Goal: Information Seeking & Learning: Learn about a topic

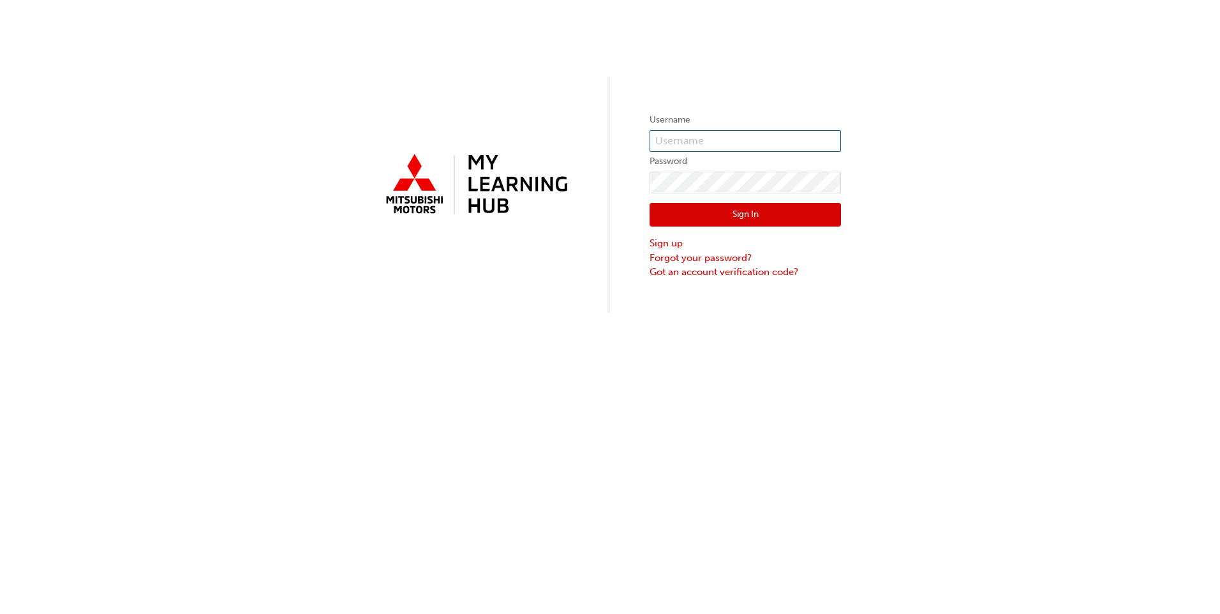
click at [699, 142] on input "text" at bounding box center [744, 141] width 191 height 22
click at [811, 133] on input "[EMAIL_ADDRESS][DOMAIN_NAME]" at bounding box center [744, 141] width 191 height 22
drag, startPoint x: 791, startPoint y: 140, endPoint x: 514, endPoint y: 139, distance: 276.9
click at [521, 139] on div "Username [EMAIL_ADDRESS][DOMAIN_NAME] Password Sign In Sign up Forgot your pass…" at bounding box center [610, 156] width 1220 height 313
paste input "0005903518"
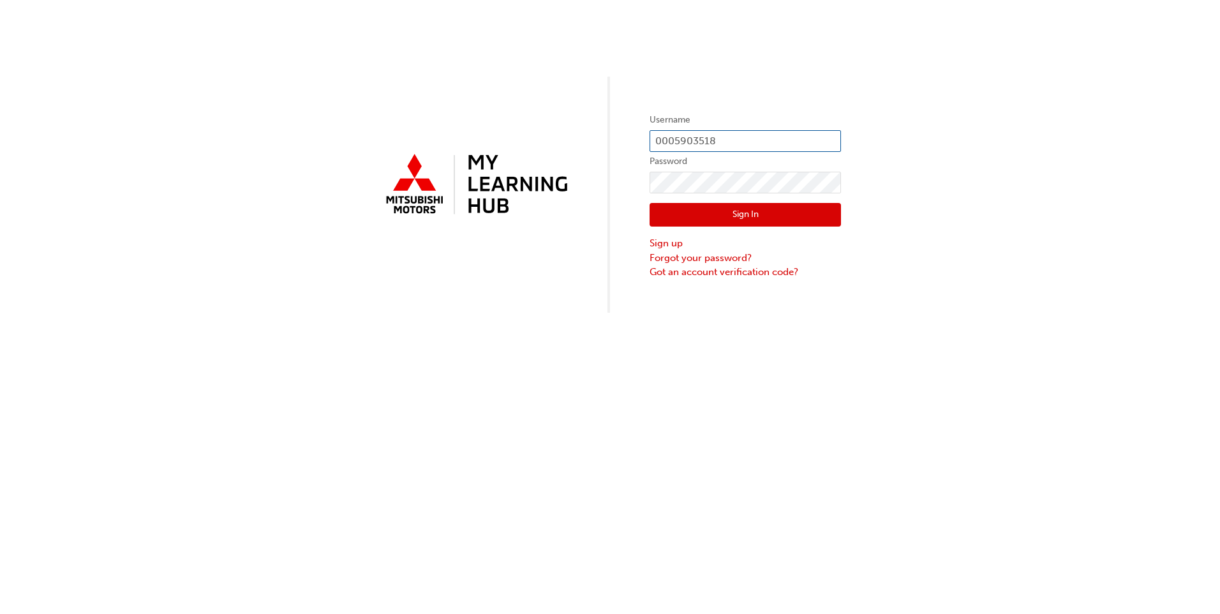
type input "0005903518"
click at [762, 165] on label "Password" at bounding box center [744, 161] width 191 height 15
click at [549, 422] on div "Username 0005903518 Password Sign In Sign up Forgot your password? Got an accou…" at bounding box center [610, 307] width 1220 height 614
click at [691, 258] on link "Forgot your password?" at bounding box center [744, 258] width 191 height 15
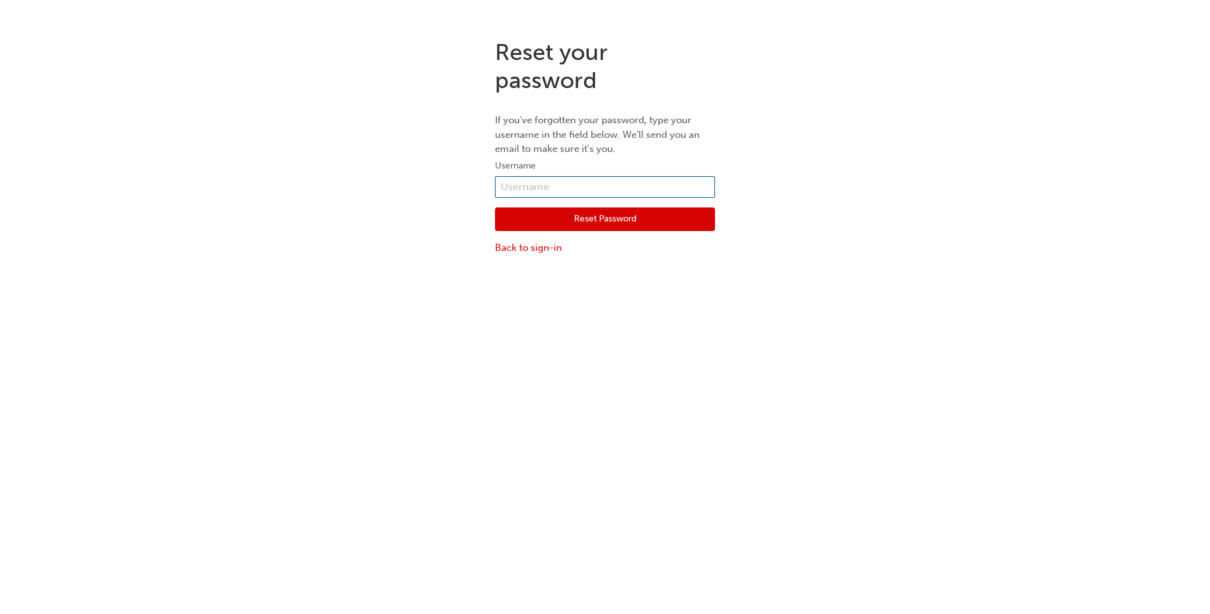
click at [548, 186] on input "text" at bounding box center [605, 187] width 220 height 22
type input "0005903518"
click at [575, 226] on button "Reset Password" at bounding box center [605, 219] width 220 height 24
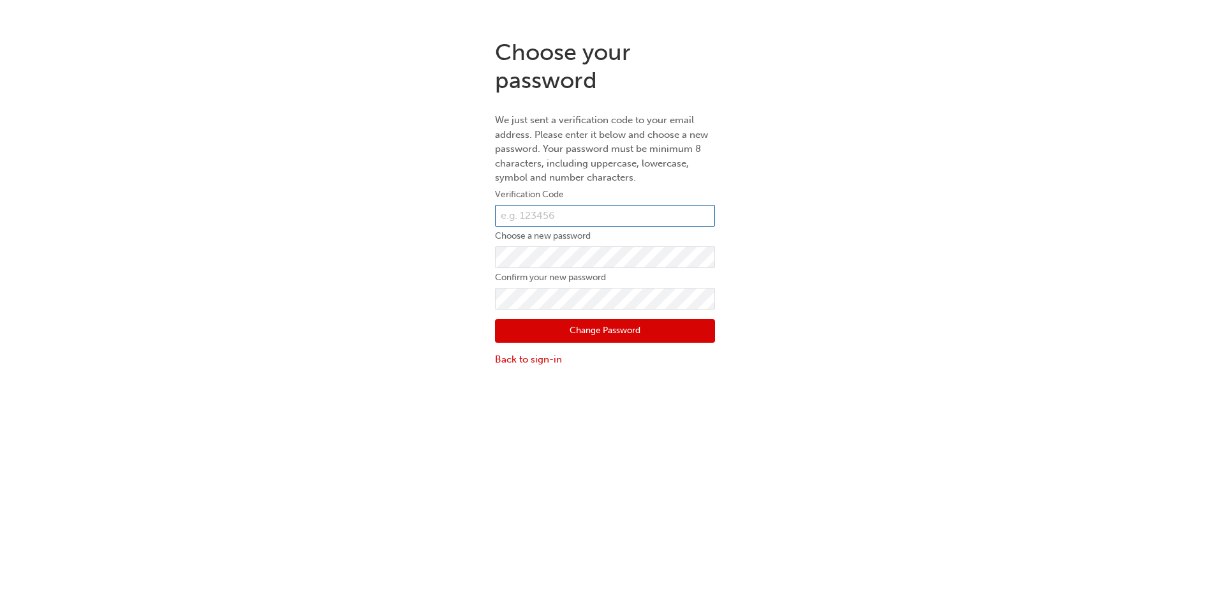
click at [543, 216] on input "text" at bounding box center [605, 216] width 220 height 22
click at [820, 154] on div "Choose your password We just sent a verification code to your email address. Pl…" at bounding box center [605, 203] width 1210 height 348
click at [521, 214] on input "text" at bounding box center [605, 216] width 220 height 22
paste input "659551"
type input "659551"
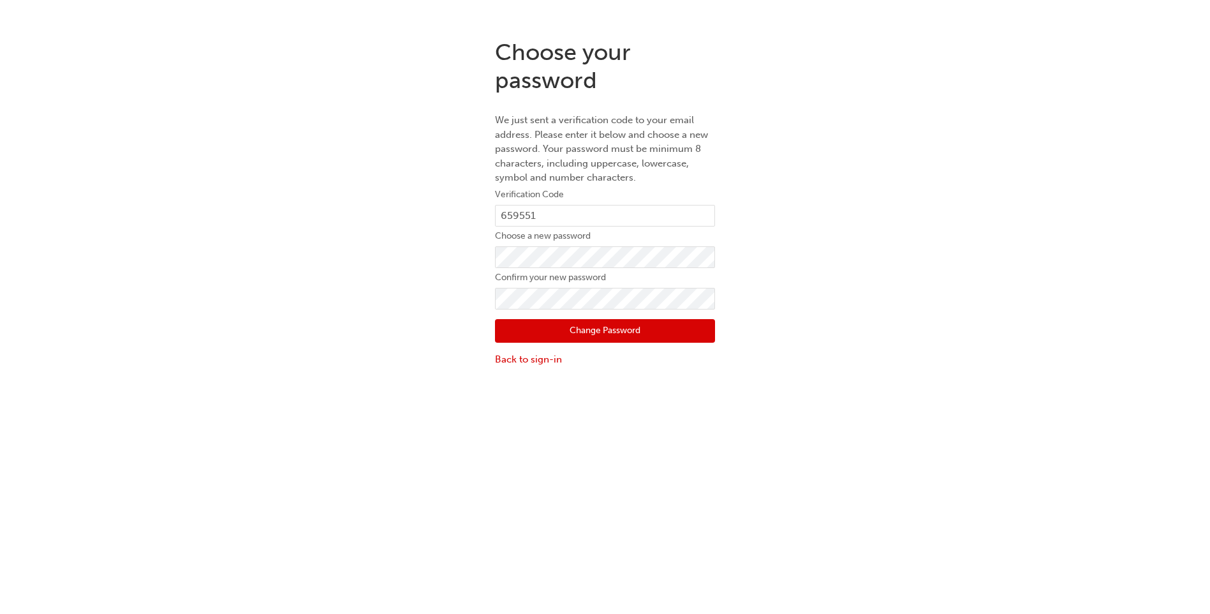
click at [609, 337] on button "Change Password" at bounding box center [605, 331] width 220 height 24
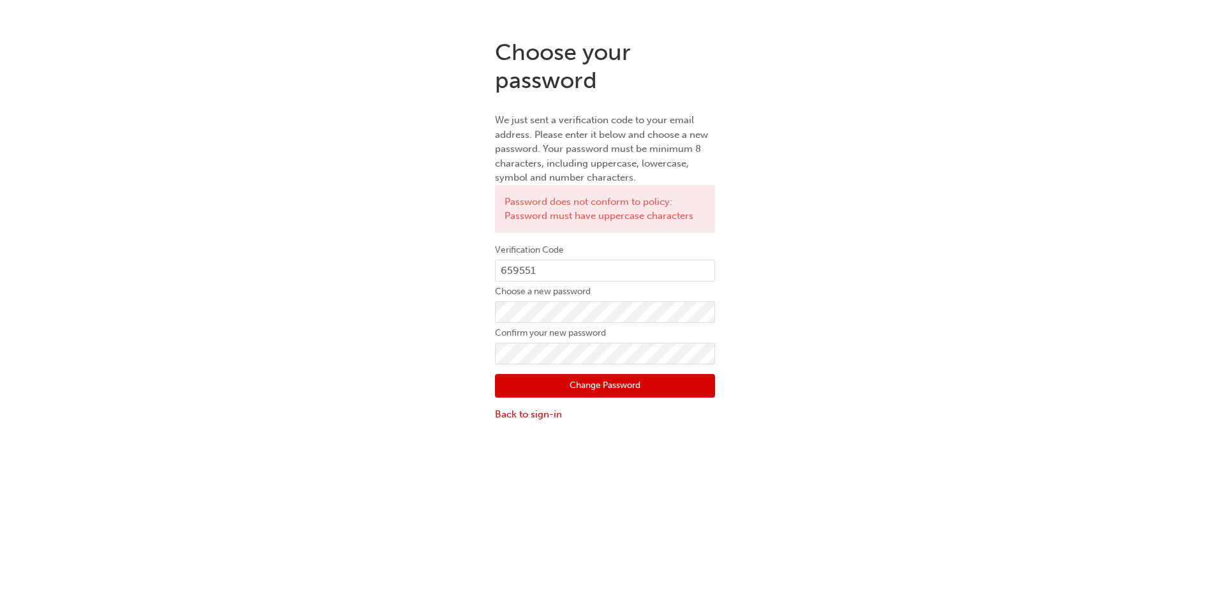
click at [1153, 60] on div "Choose your password We just sent a verification code to your email address. Pl…" at bounding box center [605, 230] width 1210 height 403
click at [629, 381] on button "Change Password" at bounding box center [605, 386] width 220 height 24
click at [362, 310] on div "Choose your password We just sent a verification code to your email address. Pl…" at bounding box center [605, 230] width 1210 height 403
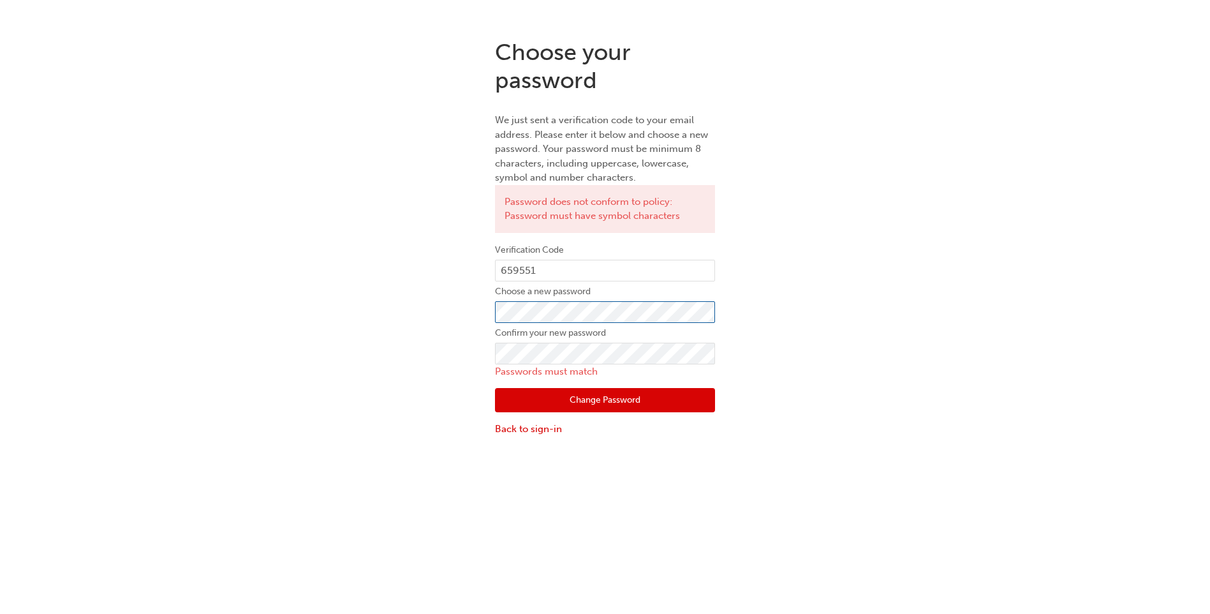
click at [433, 316] on div "Choose your password We just sent a verification code to your email address. Pl…" at bounding box center [605, 237] width 1210 height 417
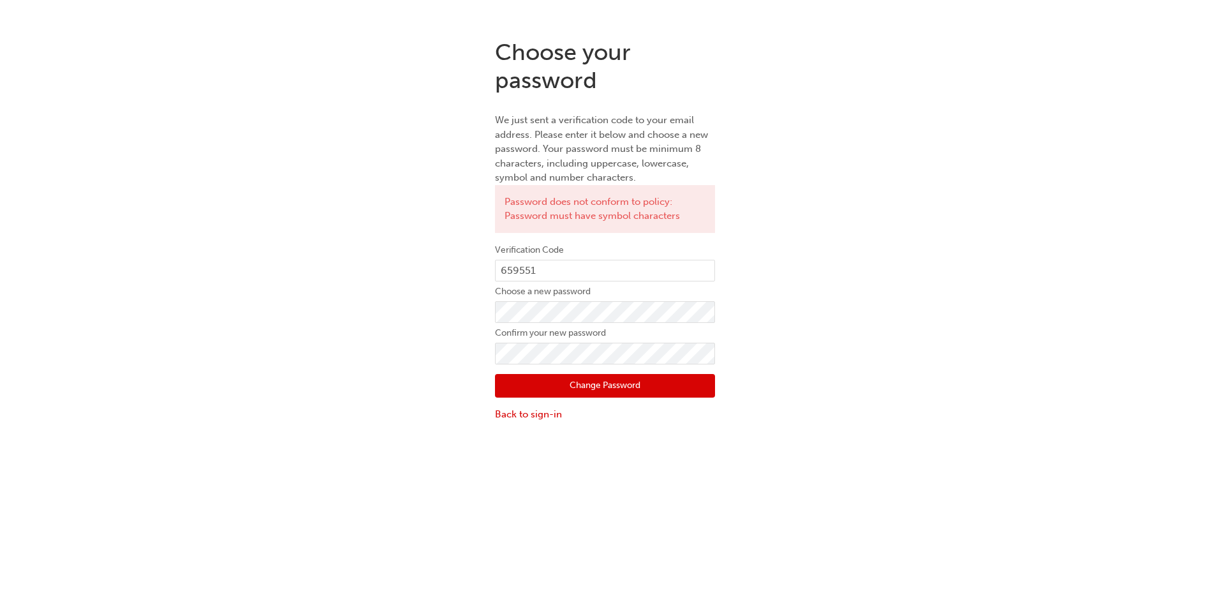
click at [677, 381] on button "Change Password" at bounding box center [605, 386] width 220 height 24
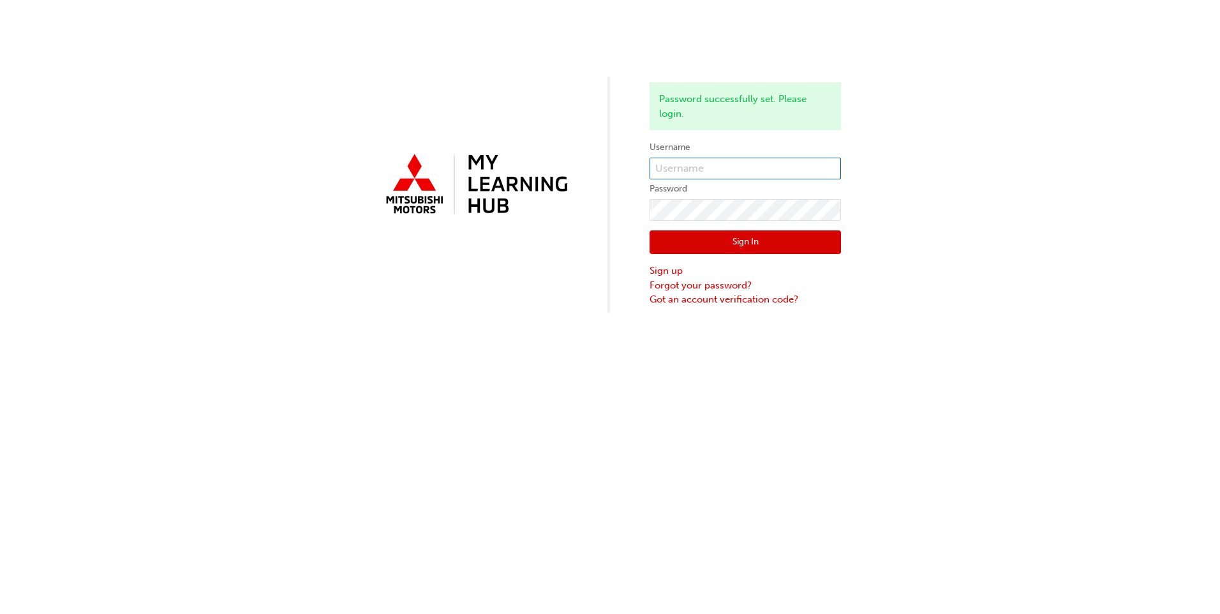
click at [715, 167] on input "text" at bounding box center [744, 169] width 191 height 22
type input "0005903518"
click at [801, 239] on button "Sign In" at bounding box center [744, 242] width 191 height 24
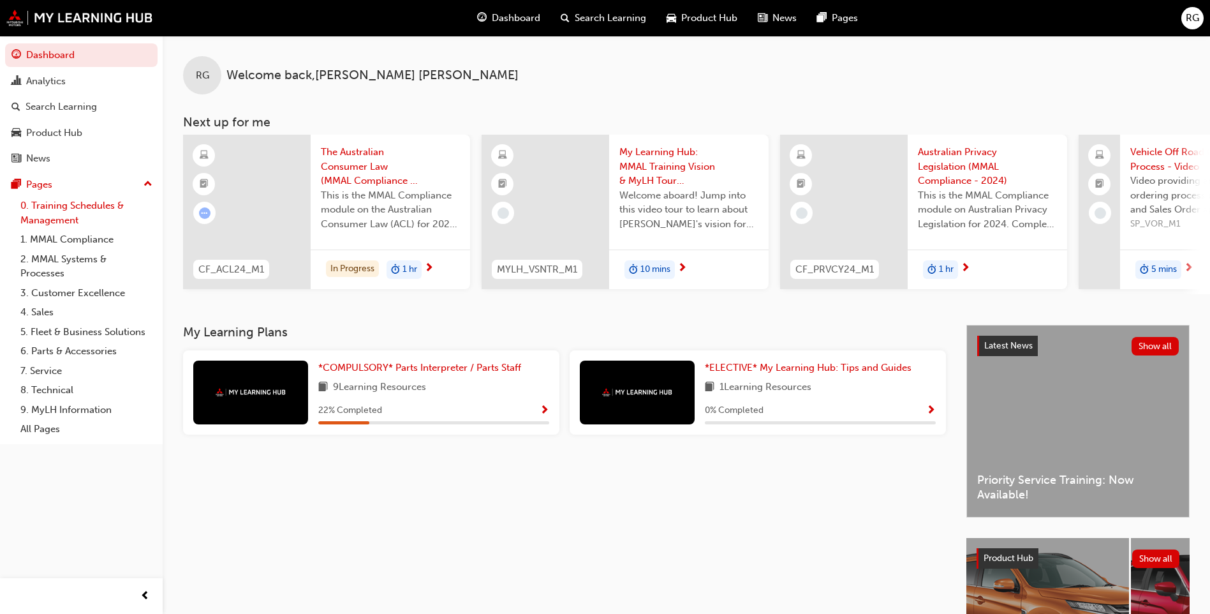
click at [50, 210] on link "0. Training Schedules & Management" at bounding box center [86, 213] width 142 height 34
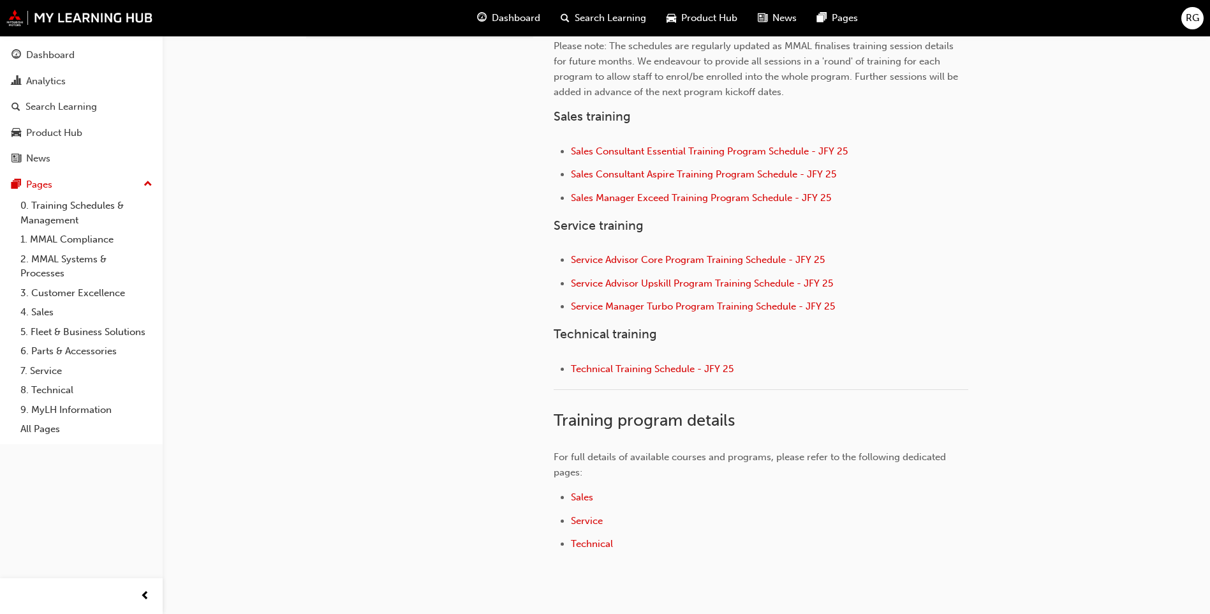
scroll to position [255, 0]
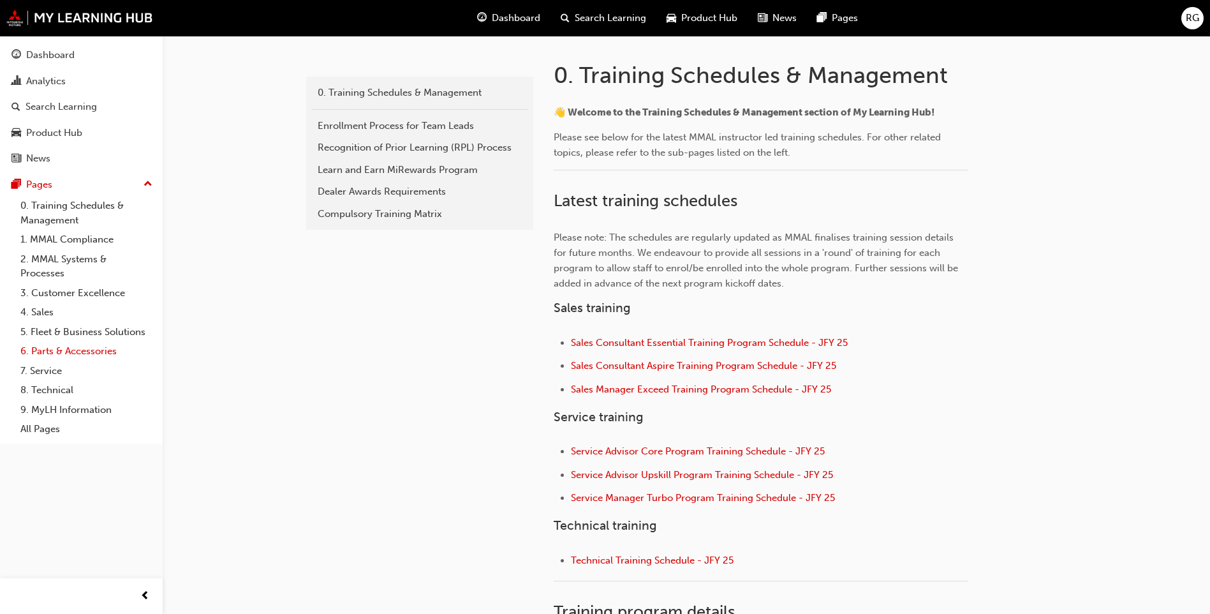
click at [53, 358] on link "6. Parts & Accessories" at bounding box center [86, 351] width 142 height 20
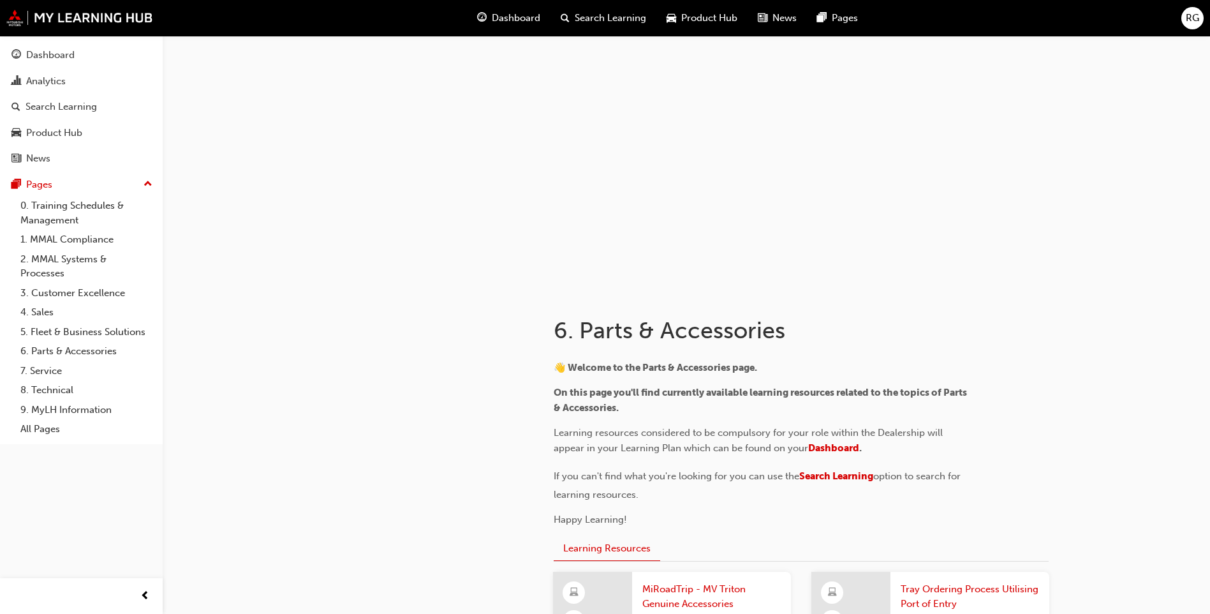
click at [484, 16] on span "guage-icon" at bounding box center [482, 18] width 10 height 16
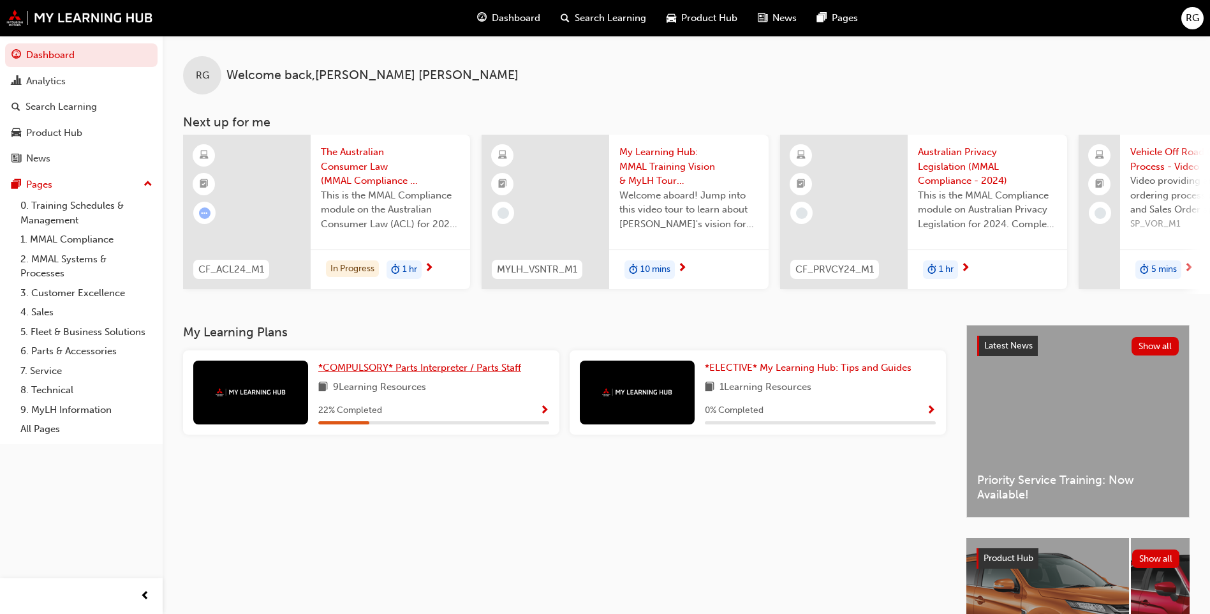
click at [411, 371] on span "*COMPULSORY* Parts Interpreter / Parts Staff" at bounding box center [419, 367] width 203 height 11
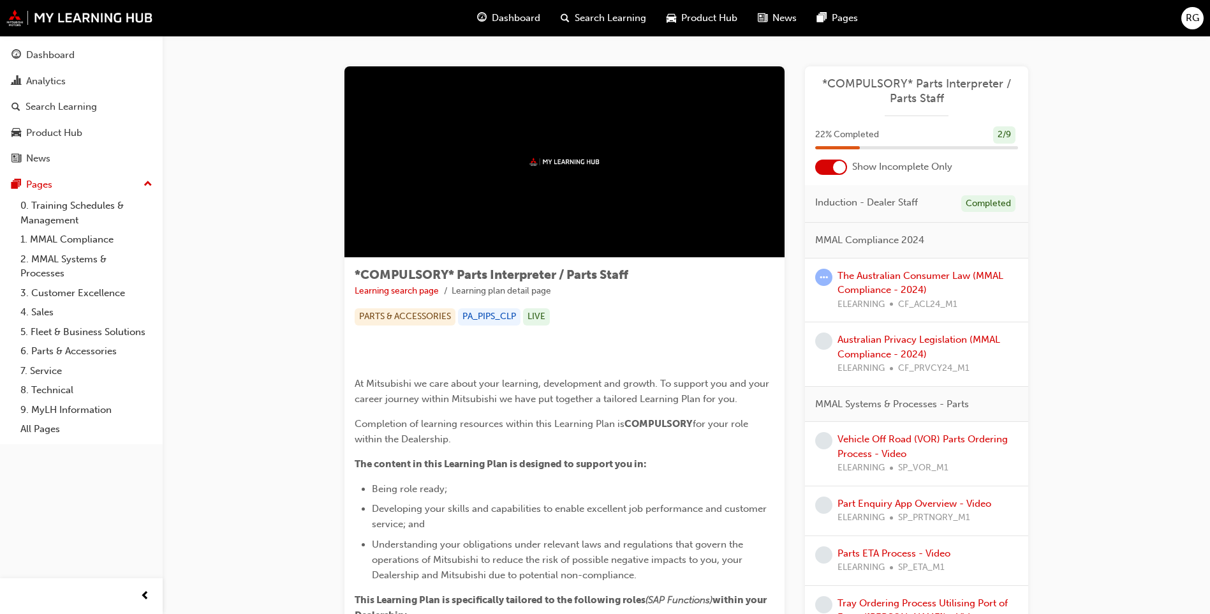
scroll to position [64, 0]
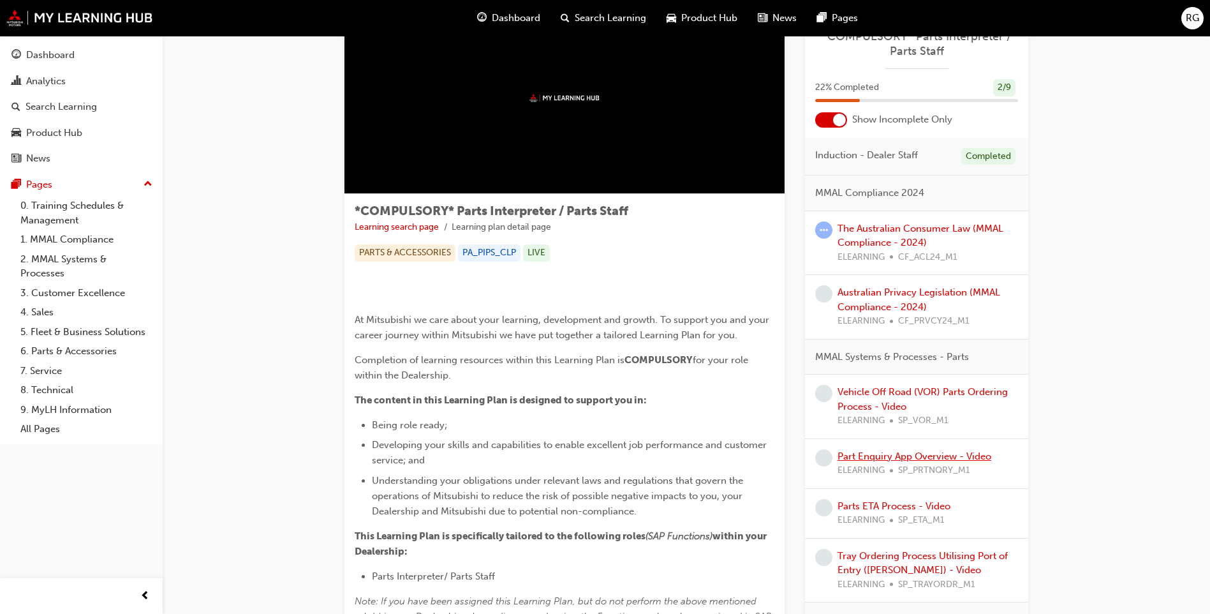
click at [894, 455] on link "Part Enquiry App Overview - Video" at bounding box center [915, 455] width 154 height 11
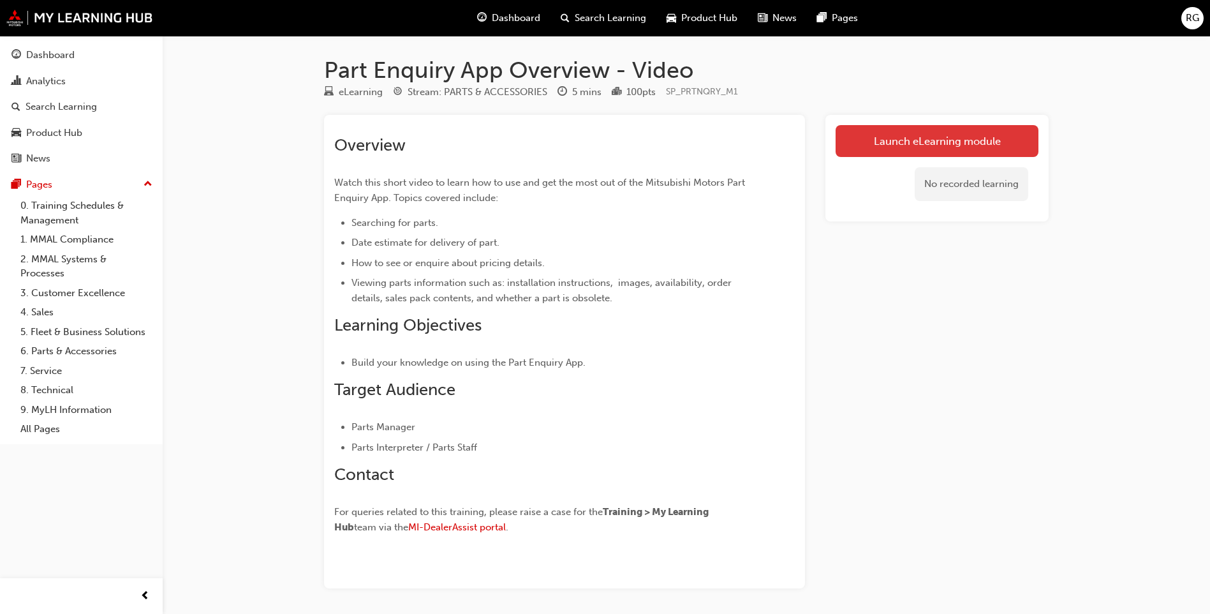
click at [959, 140] on link "Launch eLearning module" at bounding box center [937, 141] width 203 height 32
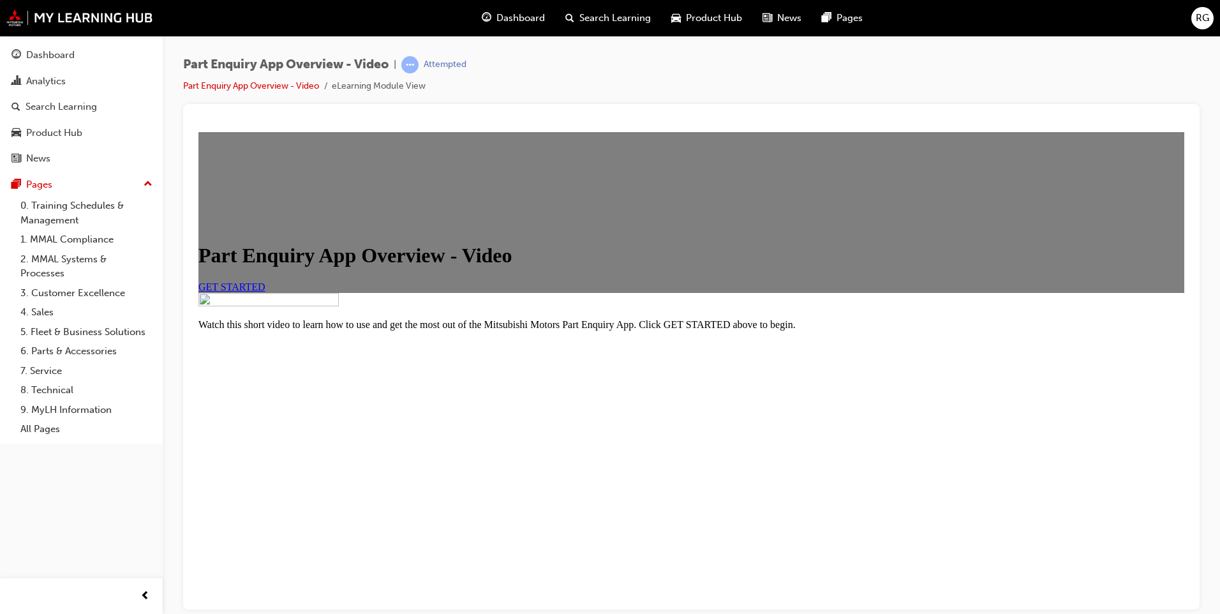
scroll to position [64, 0]
click at [265, 292] on span "GET STARTED" at bounding box center [231, 286] width 67 height 11
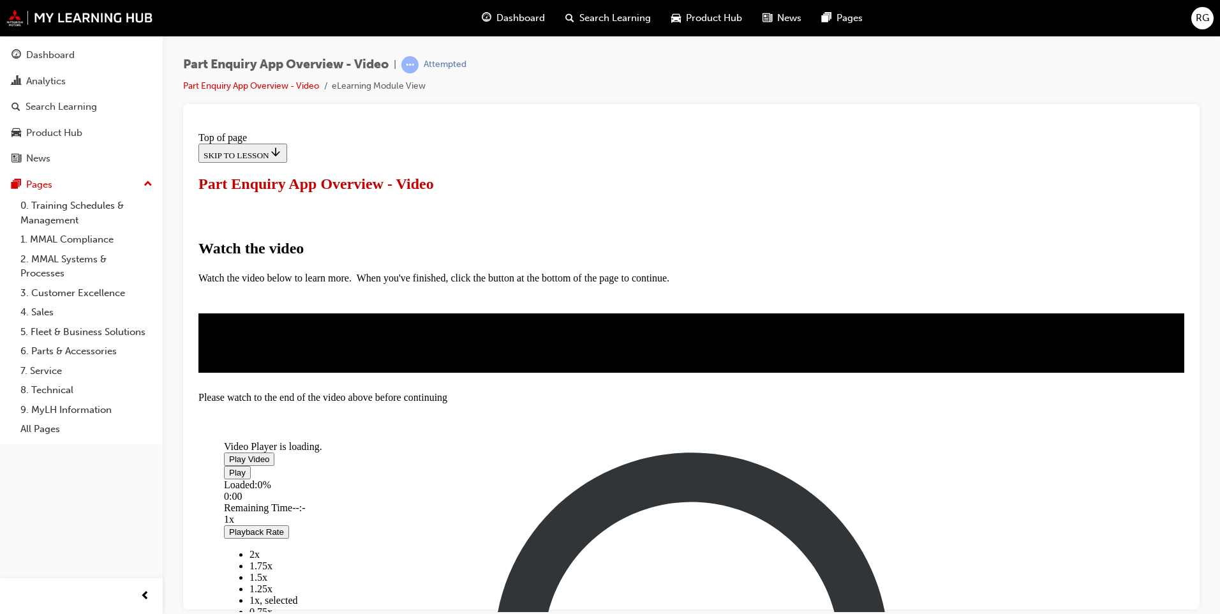
click at [229, 454] on span "Video player" at bounding box center [229, 459] width 0 height 10
drag, startPoint x: 779, startPoint y: 412, endPoint x: 847, endPoint y: 416, distance: 68.4
click at [847, 465] on div "Play Loaded : 2.42% 5:26 5:02 Remaining Time - 0:37 1x Playback Rate 2x 1.75x 1…" at bounding box center [632, 605] width 817 height 280
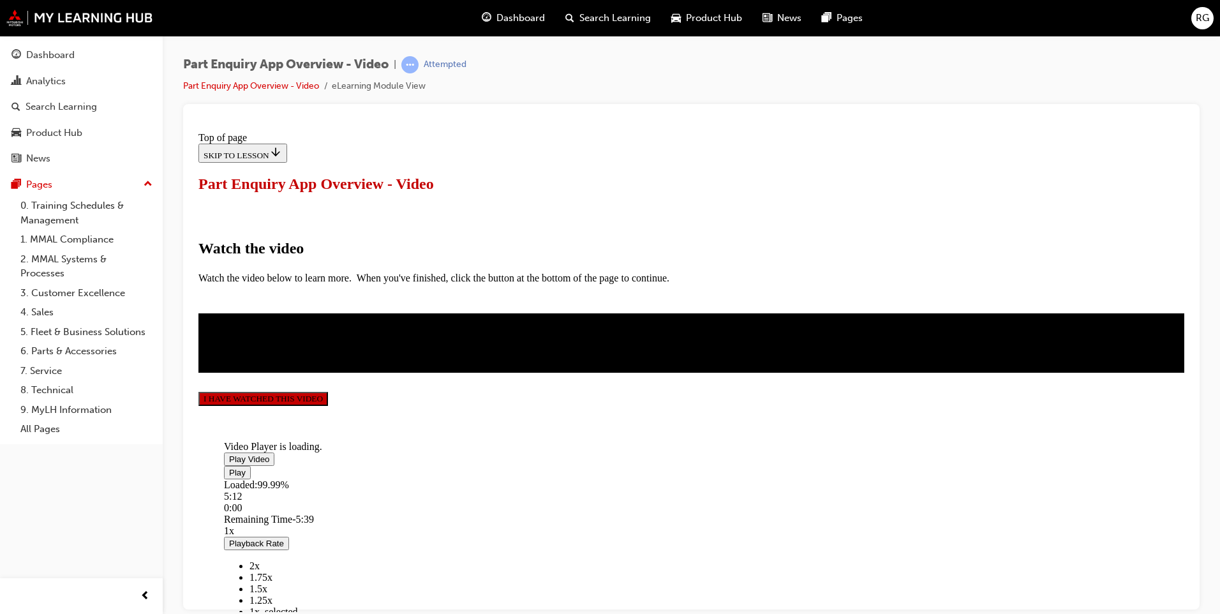
scroll to position [267, 0]
click at [229, 454] on span "Video player" at bounding box center [229, 459] width 0 height 10
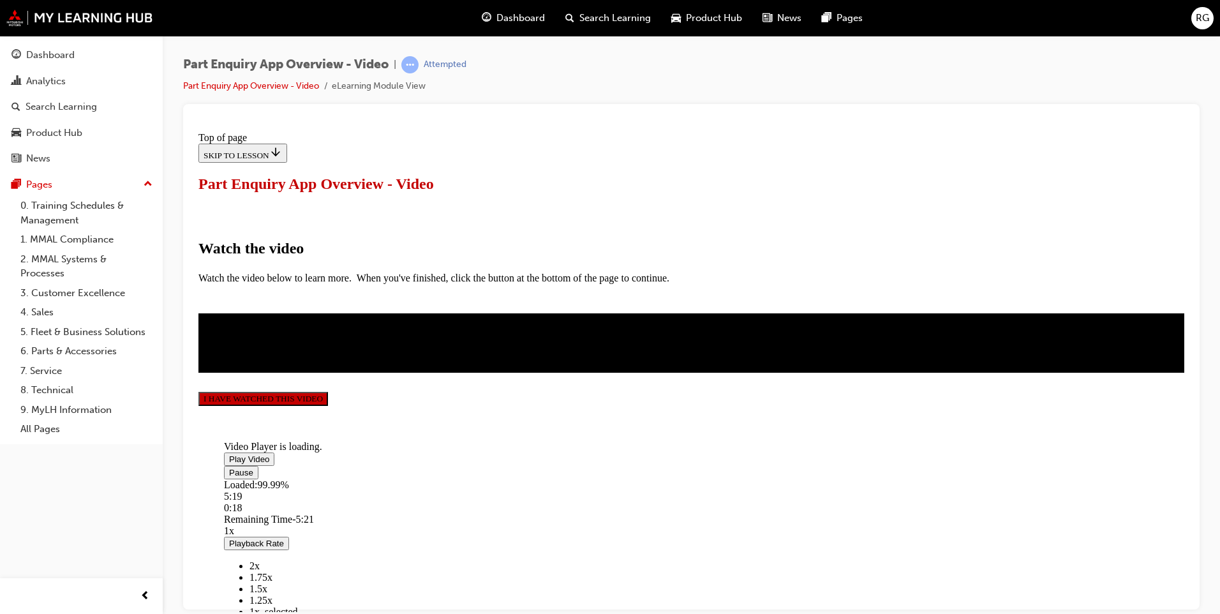
click at [415, 428] on video "Video player" at bounding box center [319, 390] width 191 height 96
drag, startPoint x: 403, startPoint y: 554, endPoint x: 381, endPoint y: 540, distance: 26.4
click at [344, 554] on div "Play Loaded : 99.99% 0:02 0:00 Remaining Time - 5:39 1x Playback Rate 2x 1.75x …" at bounding box center [632, 605] width 817 height 280
click at [229, 454] on span "Video player" at bounding box center [229, 459] width 0 height 10
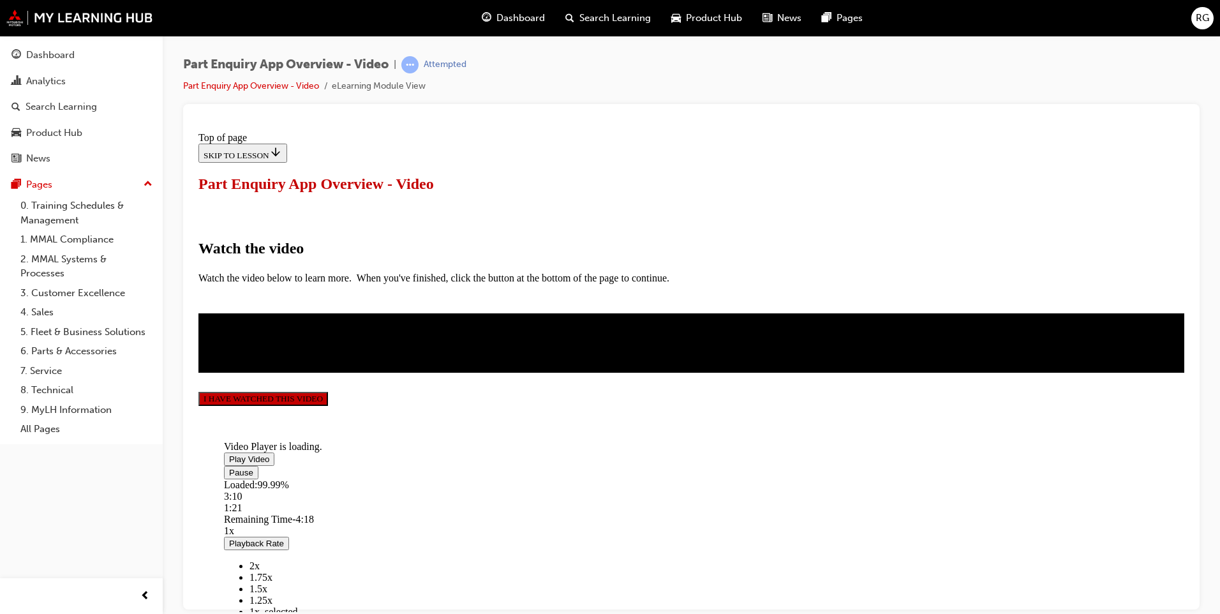
click at [328, 405] on button "I HAVE WATCHED THIS VIDEO" at bounding box center [262, 398] width 129 height 14
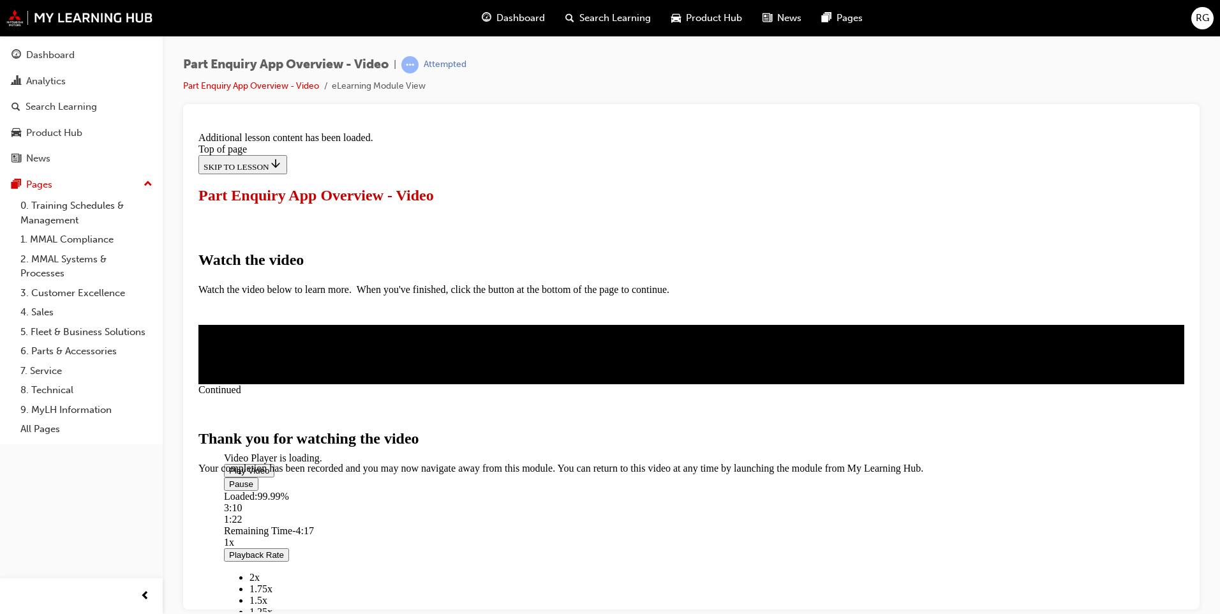
scroll to position [373, 0]
click at [277, 522] on span "CLOSE MODULE" at bounding box center [237, 527] width 78 height 11
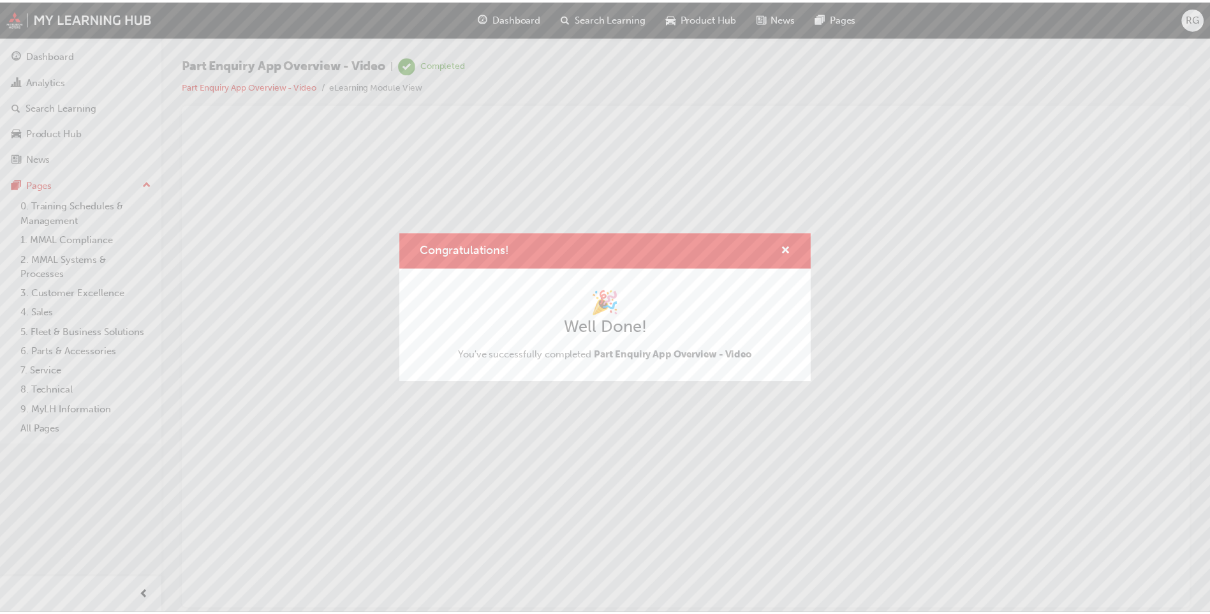
scroll to position [0, 0]
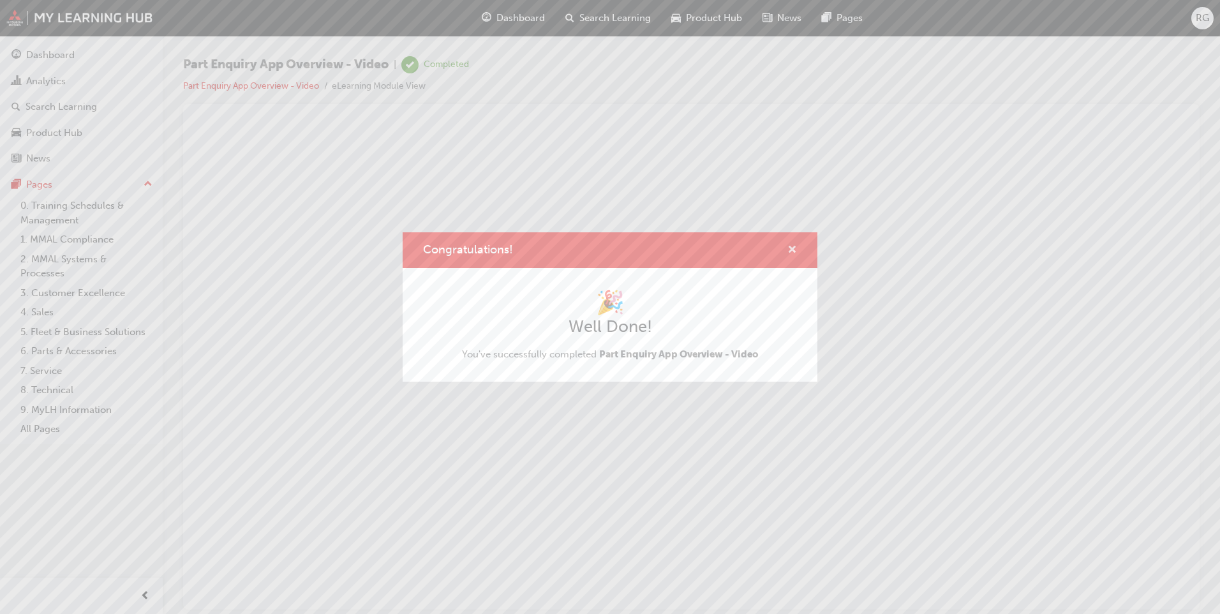
click at [793, 249] on span "cross-icon" at bounding box center [792, 250] width 10 height 11
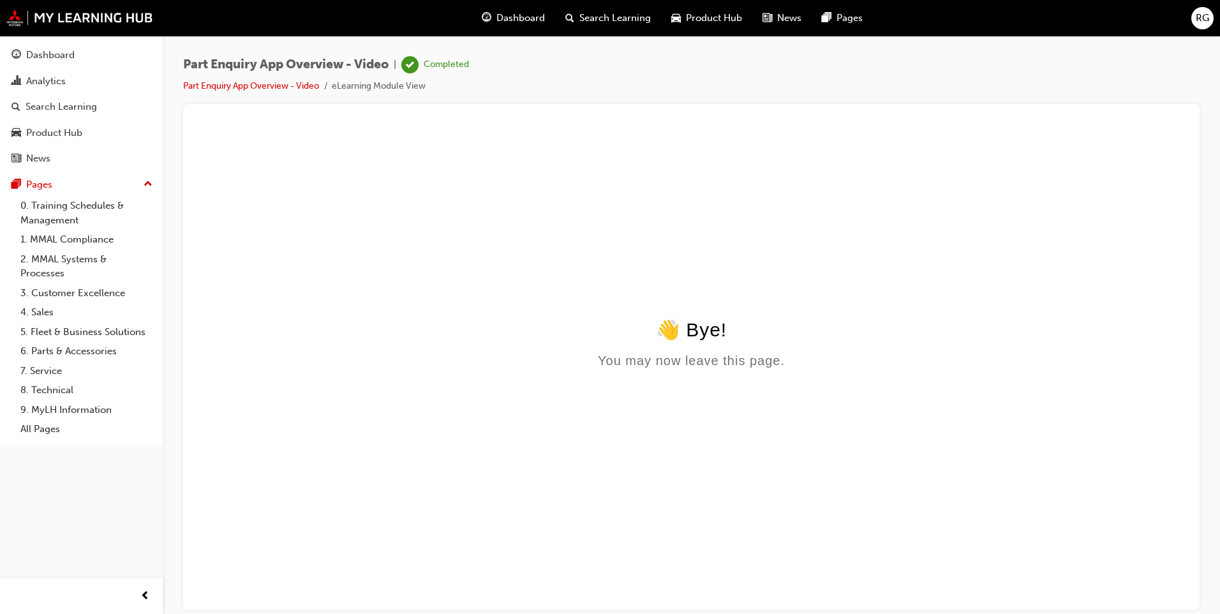
click at [531, 17] on span "Dashboard" at bounding box center [520, 18] width 48 height 15
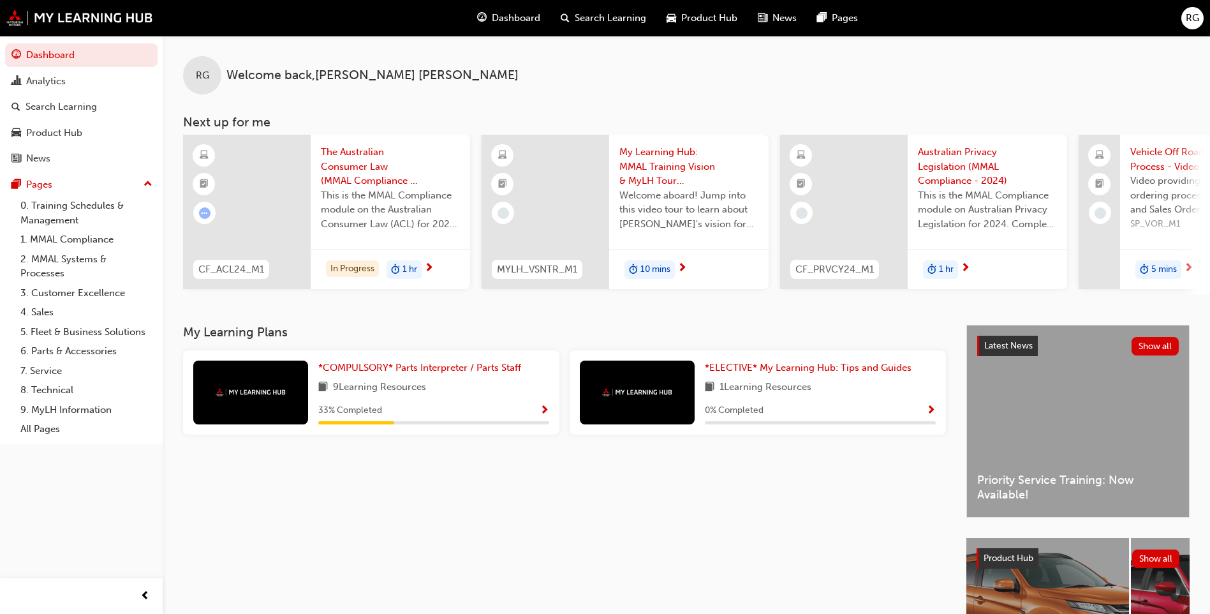
click at [443, 413] on div "33 % Completed" at bounding box center [433, 411] width 231 height 16
click at [373, 370] on span "*COMPULSORY* Parts Interpreter / Parts Staff" at bounding box center [419, 367] width 203 height 11
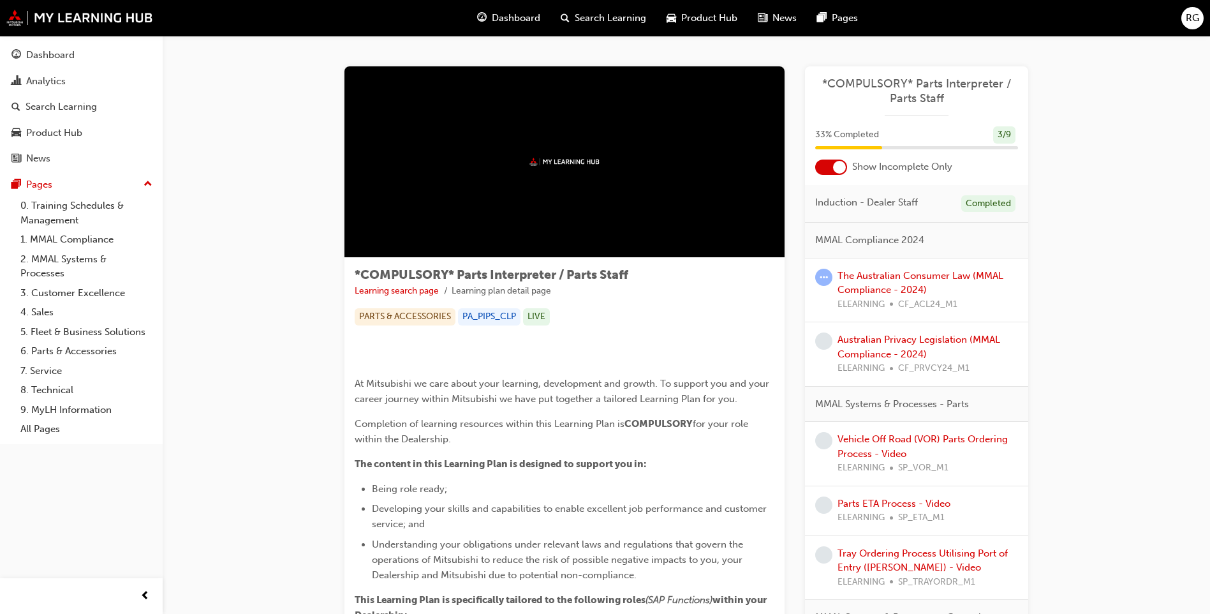
click at [887, 446] on div "Vehicle Off Road (VOR) Parts Ordering Process - Video ELEARNING SP_VOR_M1" at bounding box center [928, 453] width 181 height 43
click at [885, 438] on link "Vehicle Off Road (VOR) Parts Ordering Process - Video" at bounding box center [923, 446] width 170 height 26
